Goal: Task Accomplishment & Management: Manage account settings

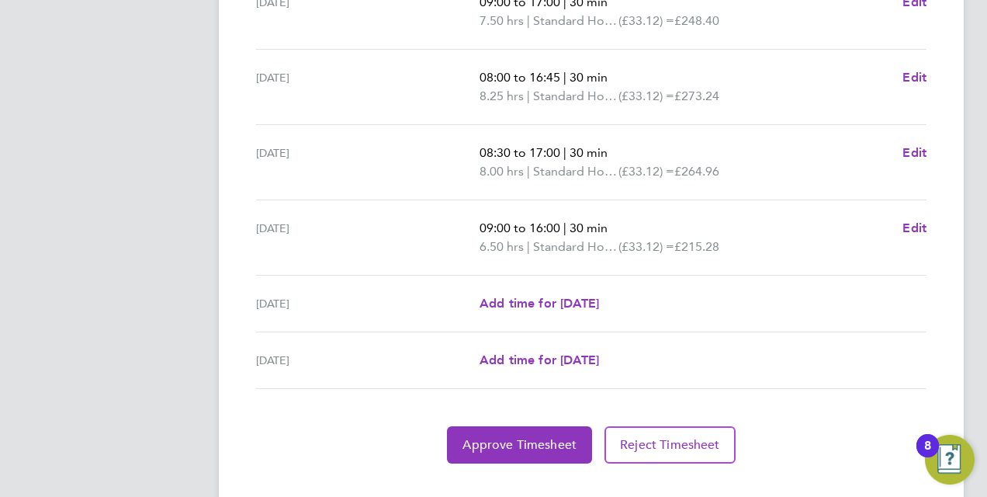
scroll to position [621, 0]
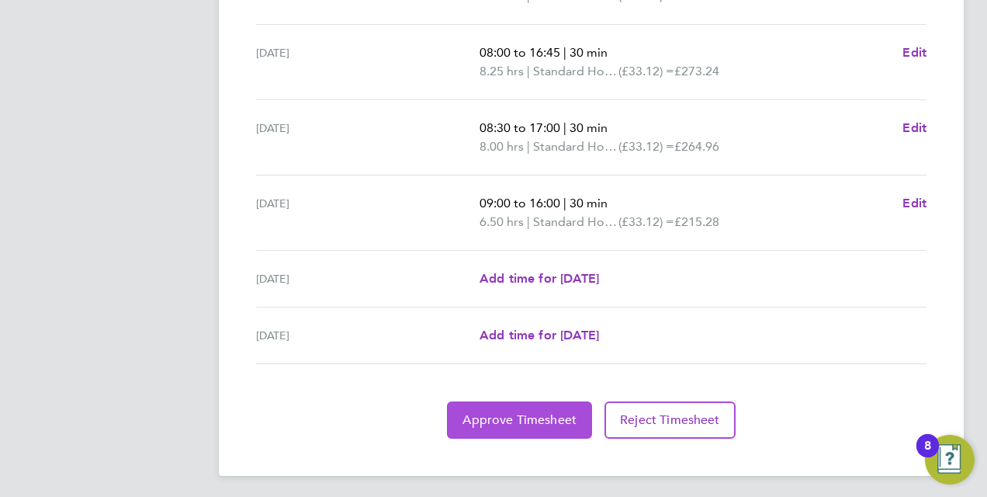
click at [481, 422] on span "Approve Timesheet" at bounding box center [519, 420] width 114 height 16
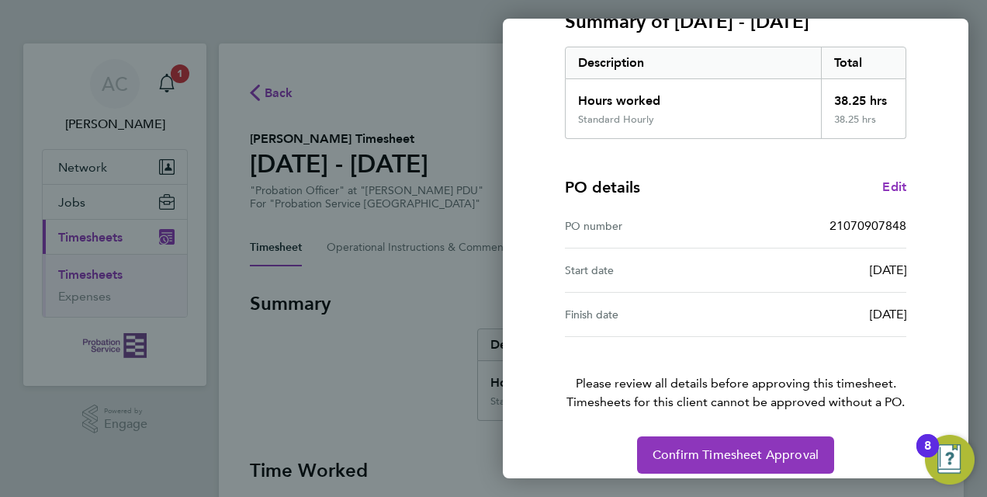
scroll to position [245, 0]
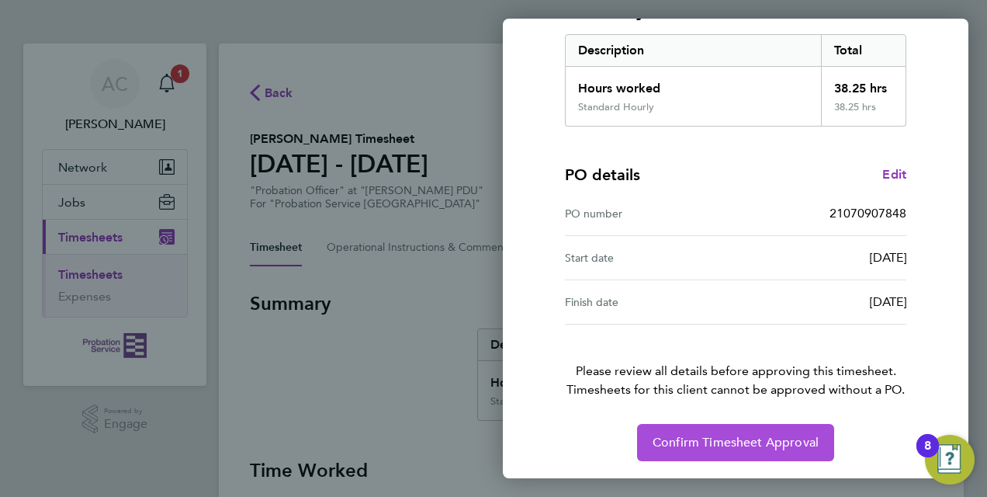
click at [700, 439] on span "Confirm Timesheet Approval" at bounding box center [736, 443] width 166 height 16
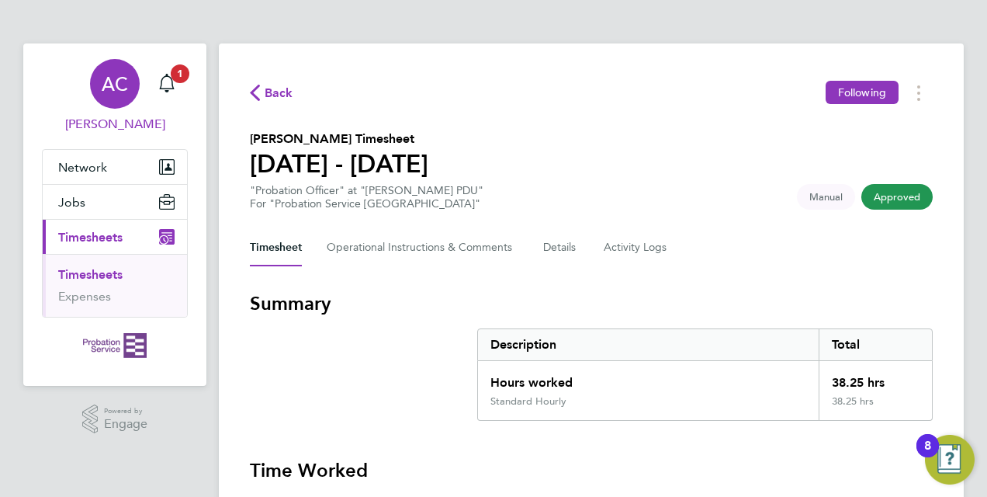
click at [110, 86] on span "AC" at bounding box center [115, 84] width 26 height 20
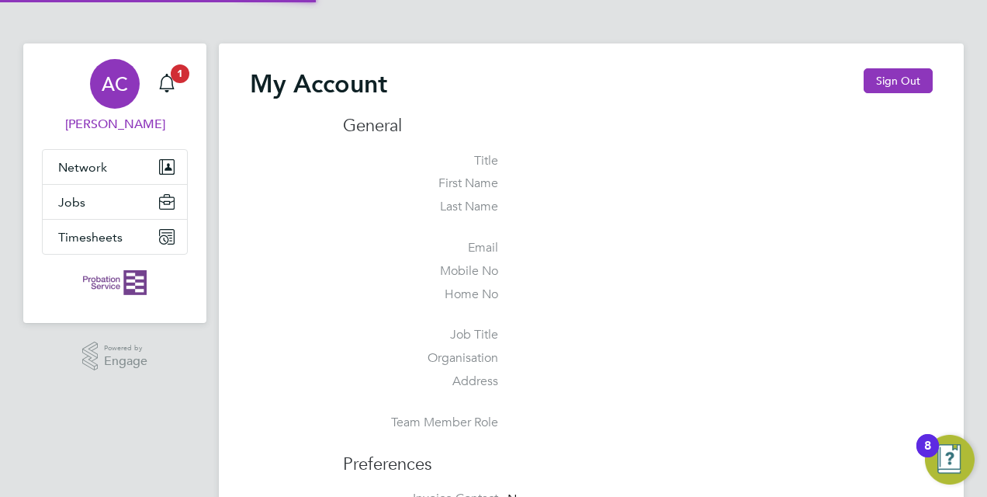
type input "[EMAIL_ADDRESS][PERSON_NAME][DOMAIN_NAME]"
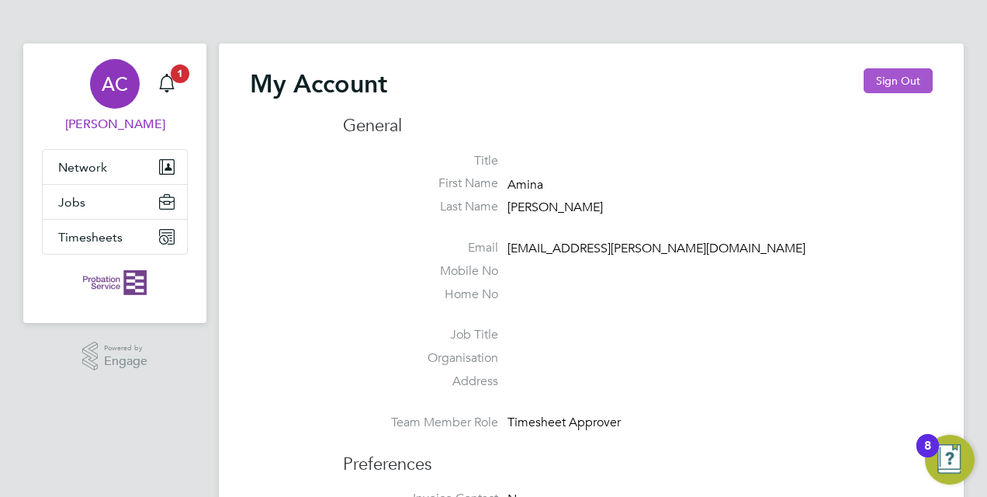
click at [867, 74] on button "Sign Out" at bounding box center [898, 80] width 69 height 25
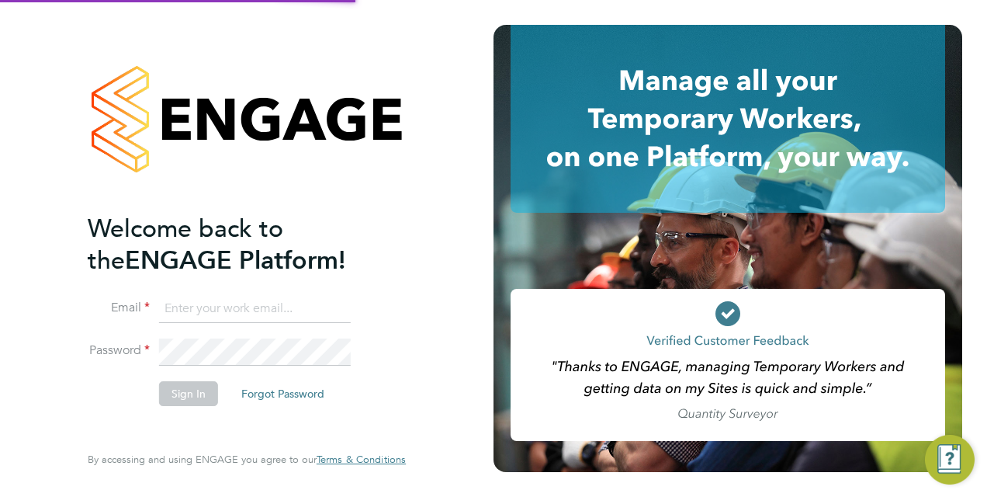
type input "[EMAIL_ADDRESS][PERSON_NAME][DOMAIN_NAME]"
